Goal: Find specific page/section: Find specific page/section

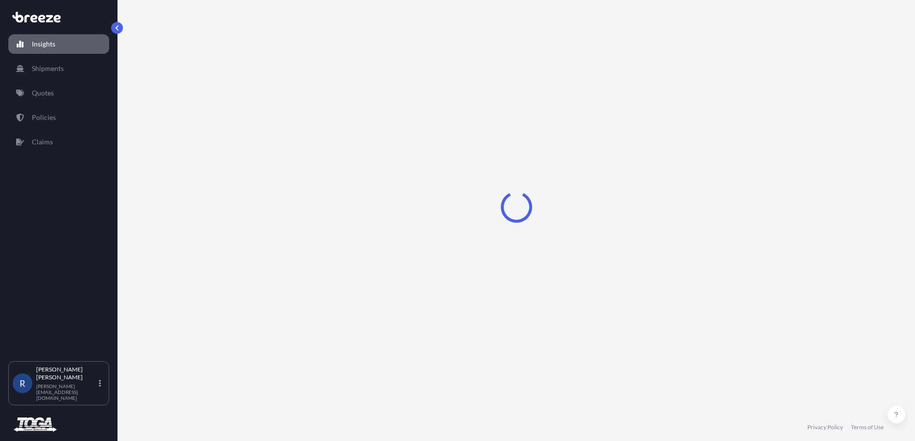
select select "2025"
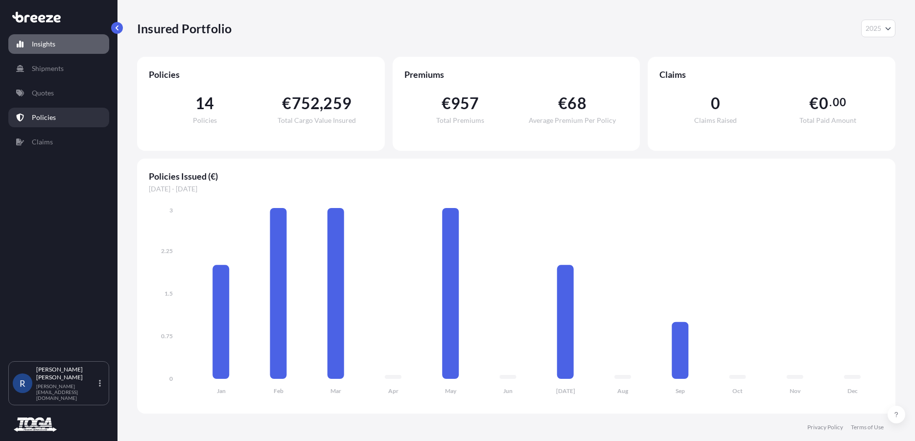
click at [39, 113] on p "Policies" at bounding box center [44, 118] width 24 height 10
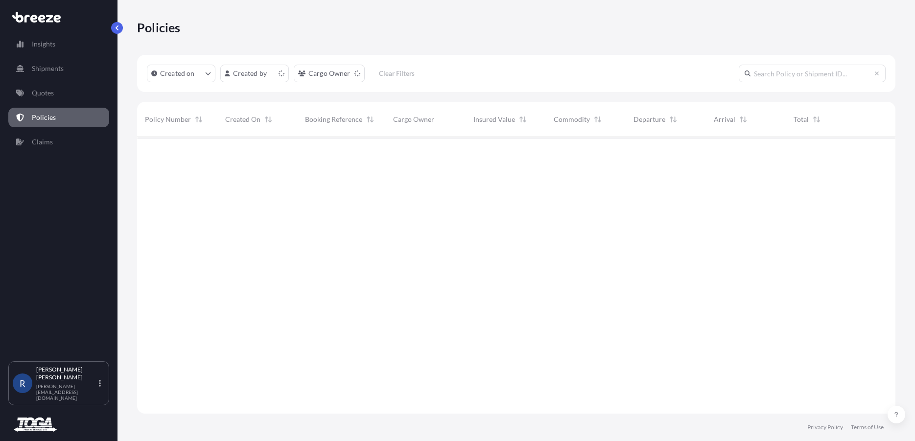
scroll to position [274, 750]
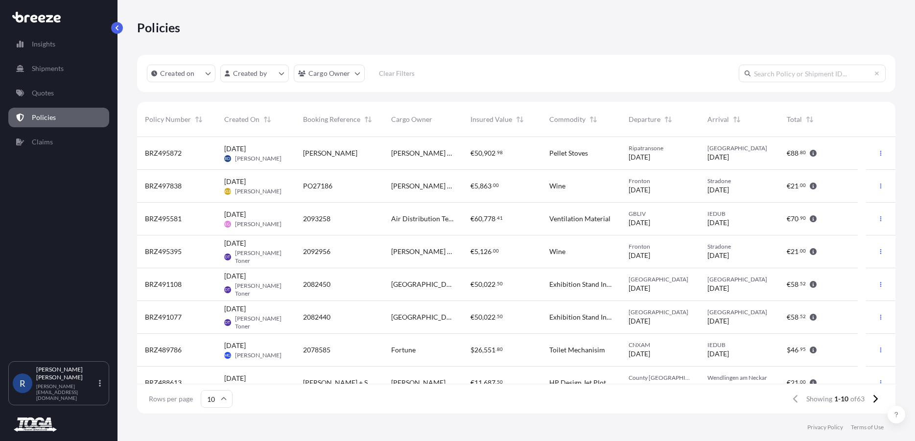
click at [374, 153] on div "[PERSON_NAME]" at bounding box center [339, 153] width 72 height 10
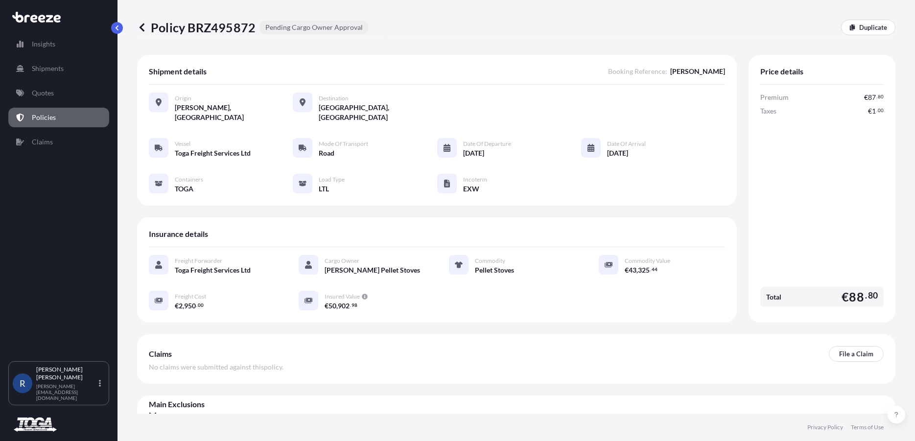
click at [144, 26] on icon at bounding box center [142, 28] width 10 height 10
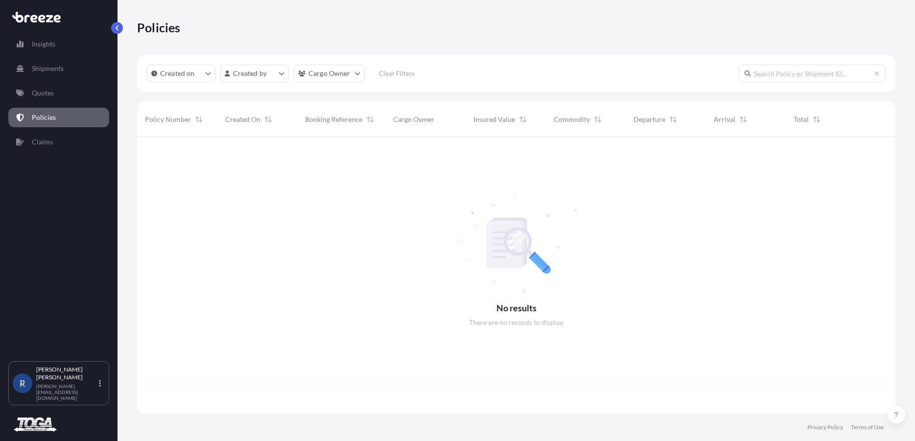
scroll to position [274, 750]
